Goal: Navigation & Orientation: Understand site structure

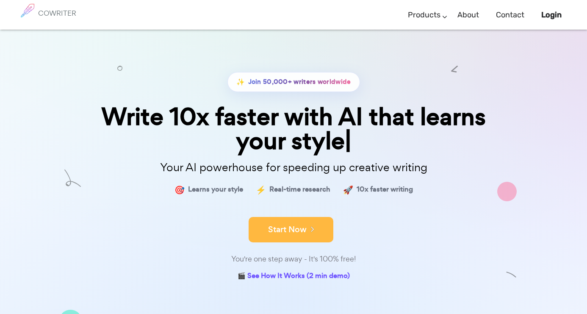
click at [297, 233] on button "Start Now" at bounding box center [290, 229] width 85 height 25
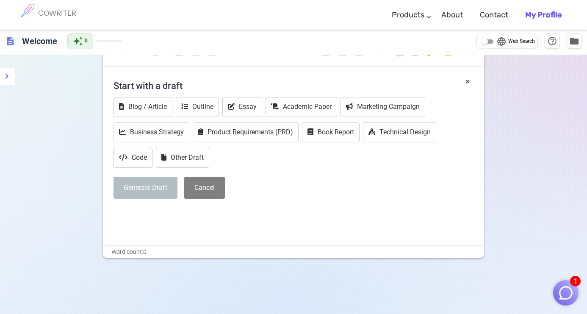
scroll to position [23, 0]
click at [144, 136] on button "Business Strategy" at bounding box center [151, 133] width 76 height 20
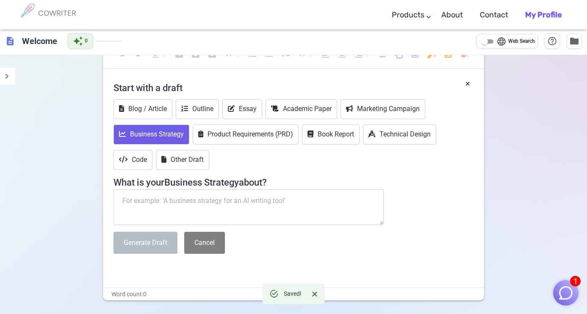
scroll to position [0, 0]
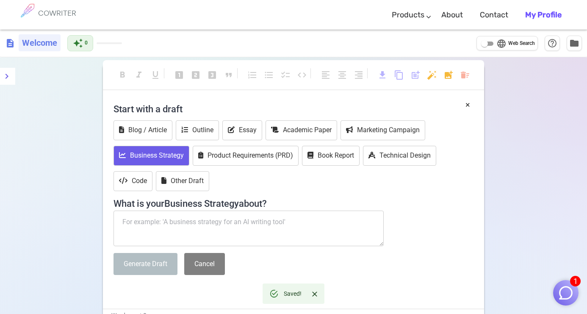
click at [40, 45] on h6 "Welcome" at bounding box center [40, 42] width 42 height 17
click at [52, 18] on div "COWRITER" at bounding box center [57, 15] width 38 height 30
click at [58, 10] on h6 "COWRITER" at bounding box center [57, 13] width 38 height 8
click at [453, 14] on link "About" at bounding box center [452, 15] width 22 height 25
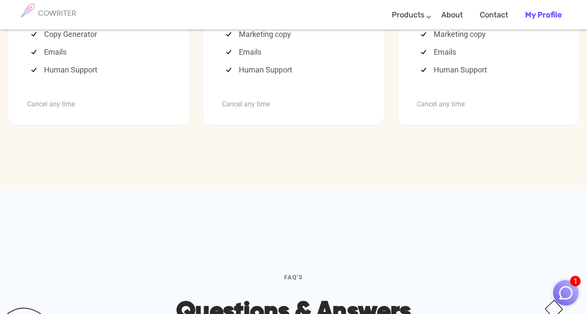
scroll to position [2388, 0]
